Goal: Book appointment/travel/reservation

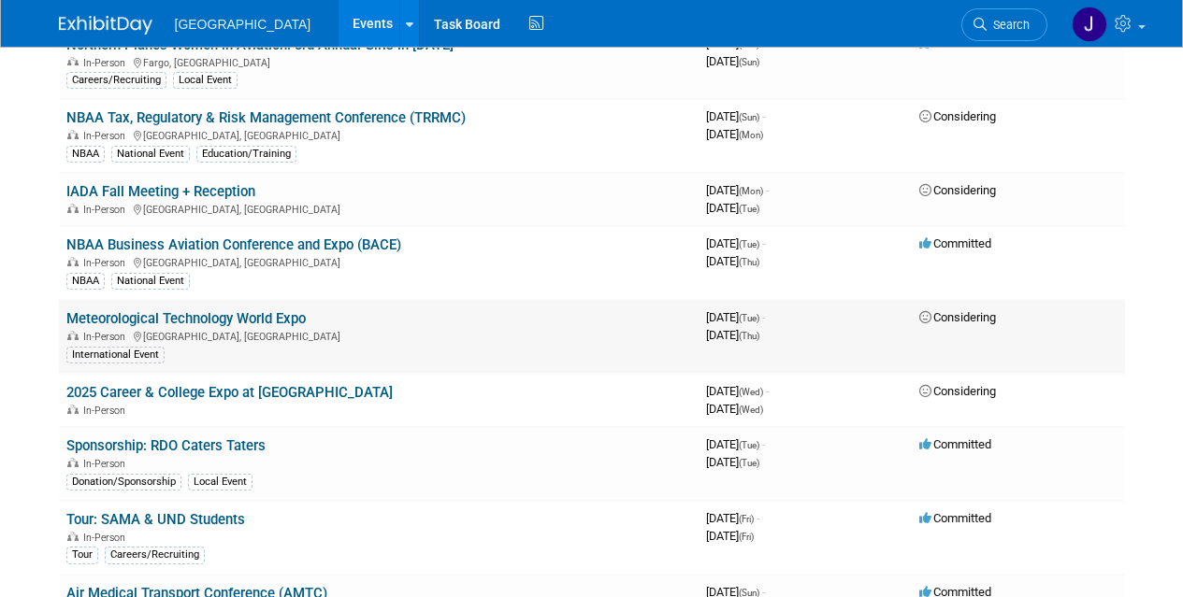
scroll to position [771, 0]
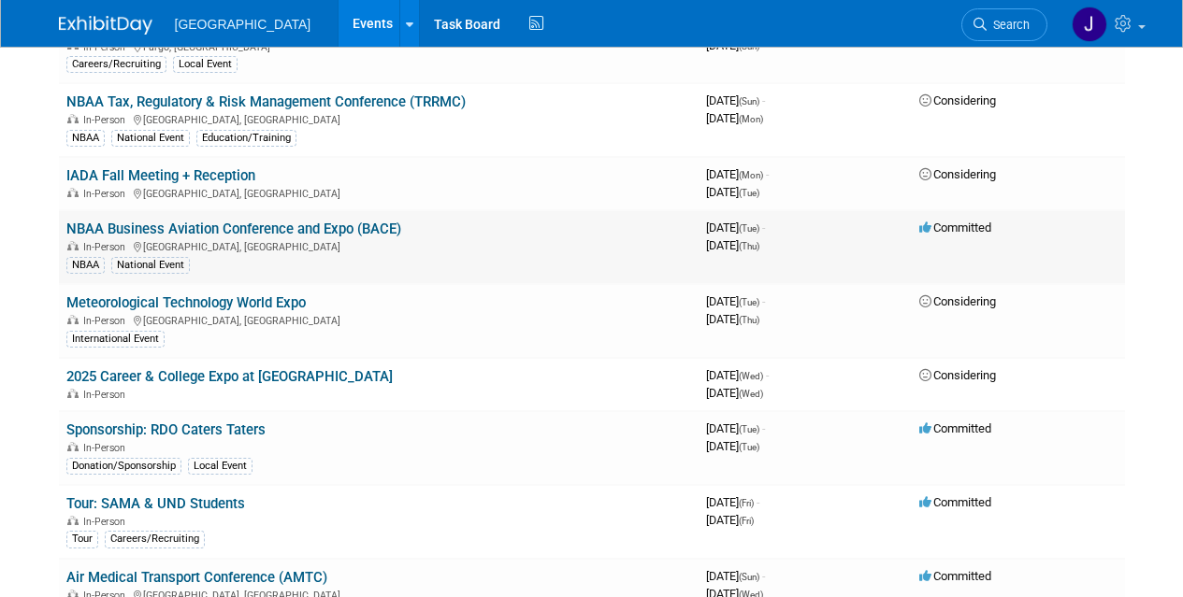
click at [151, 235] on link "NBAA Business Aviation Conference and Expo (BACE)" at bounding box center [233, 229] width 335 height 17
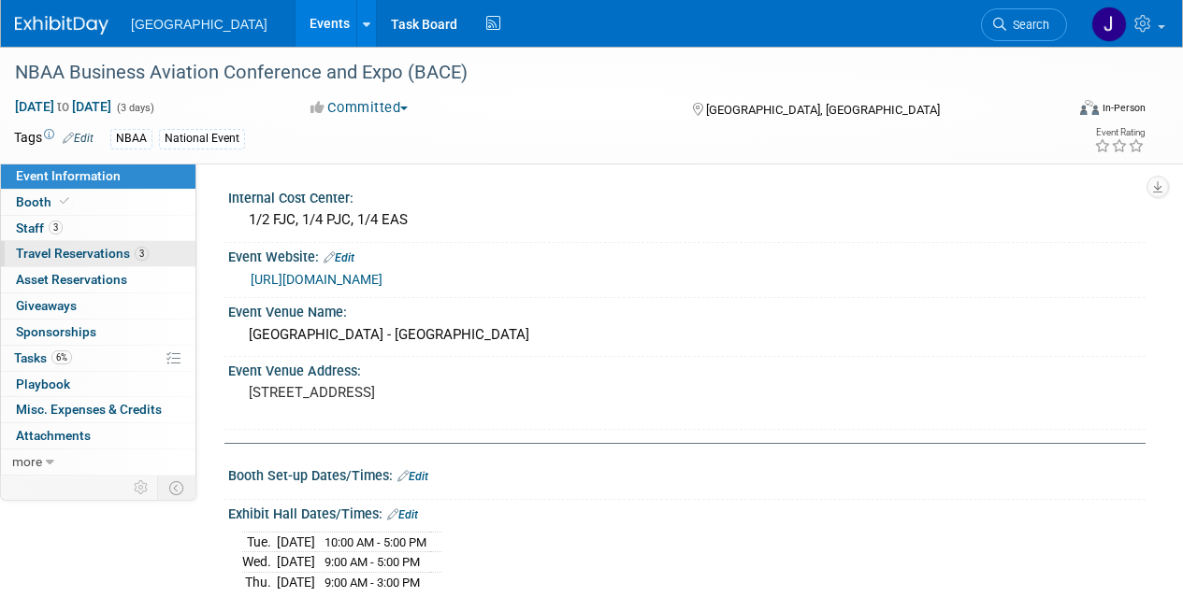
click at [60, 247] on span "Travel Reservations 3" at bounding box center [82, 253] width 133 height 15
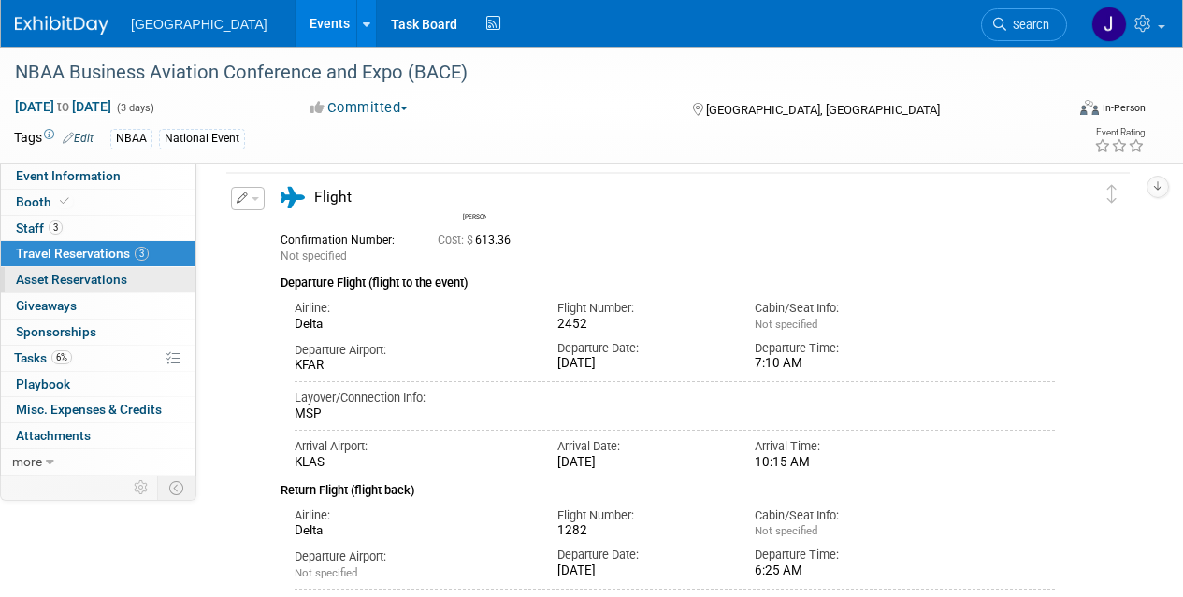
scroll to position [1034, 0]
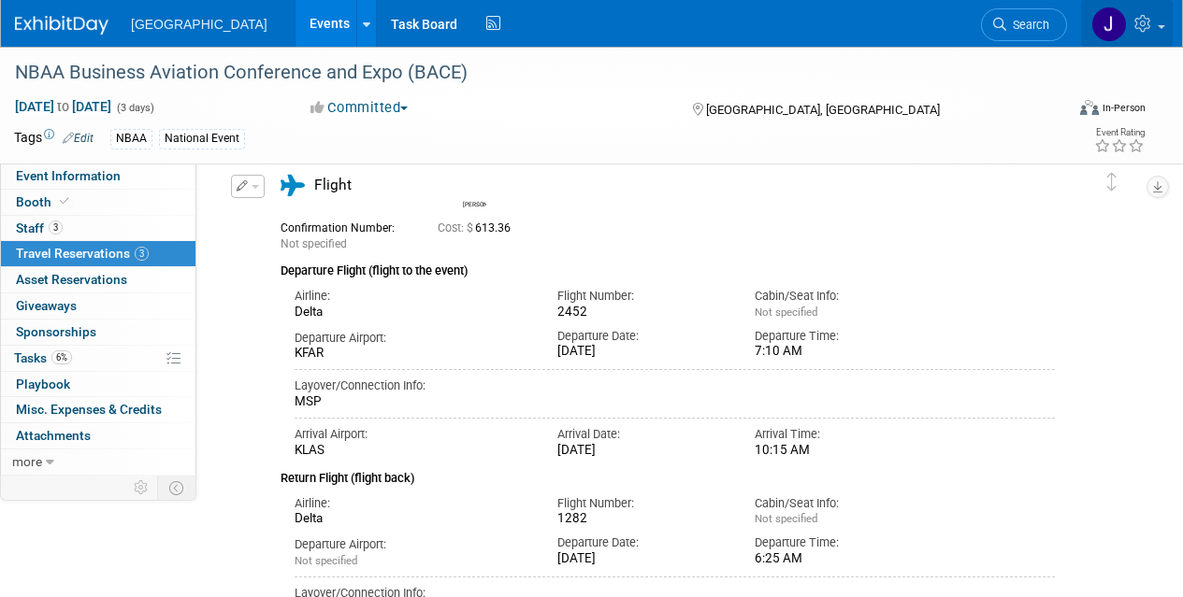
click at [1112, 27] on img at bounding box center [1109, 25] width 36 height 36
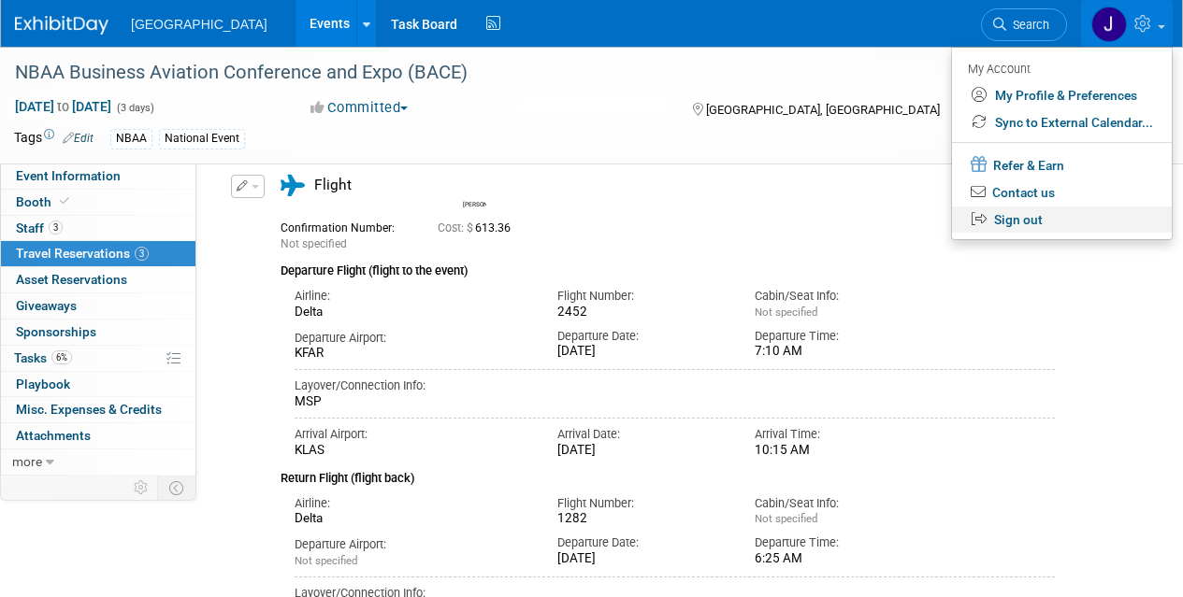
click at [1002, 221] on link "Sign out" at bounding box center [1062, 220] width 220 height 27
